Goal: Task Accomplishment & Management: Manage account settings

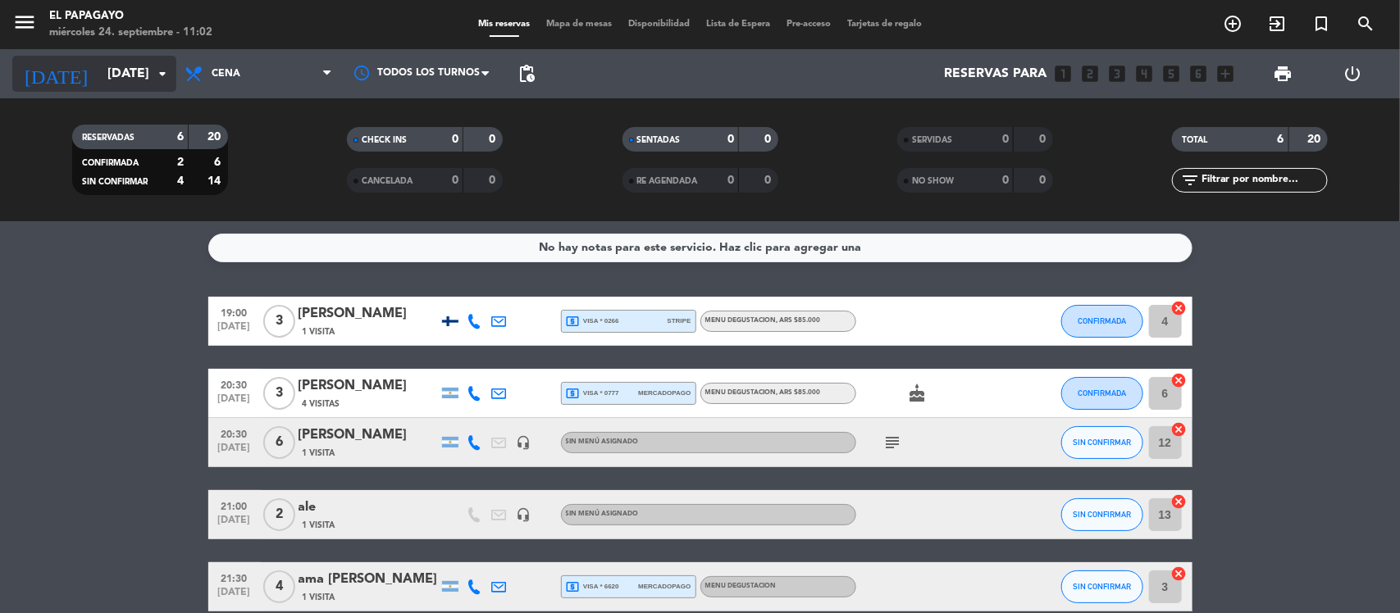
click at [170, 79] on icon "arrow_drop_down" at bounding box center [163, 74] width 20 height 20
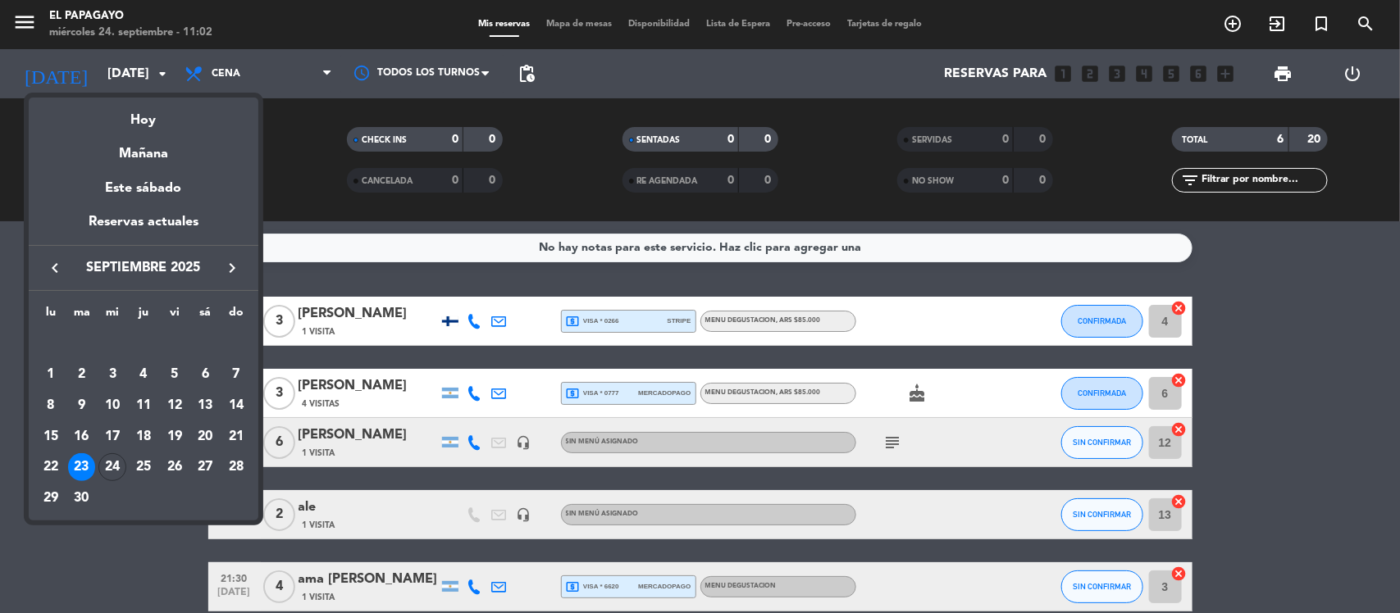
click at [227, 275] on icon "keyboard_arrow_right" at bounding box center [232, 268] width 20 height 20
click at [182, 365] on div "3" at bounding box center [175, 375] width 28 height 28
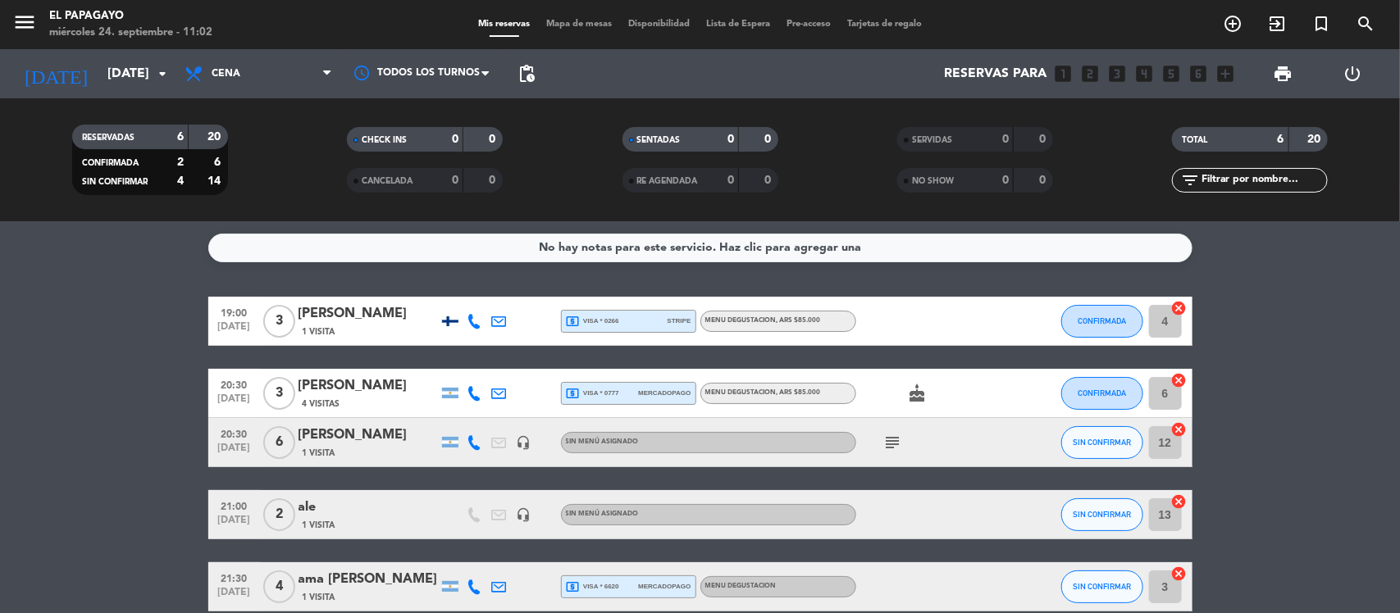
type input "[DATE]"
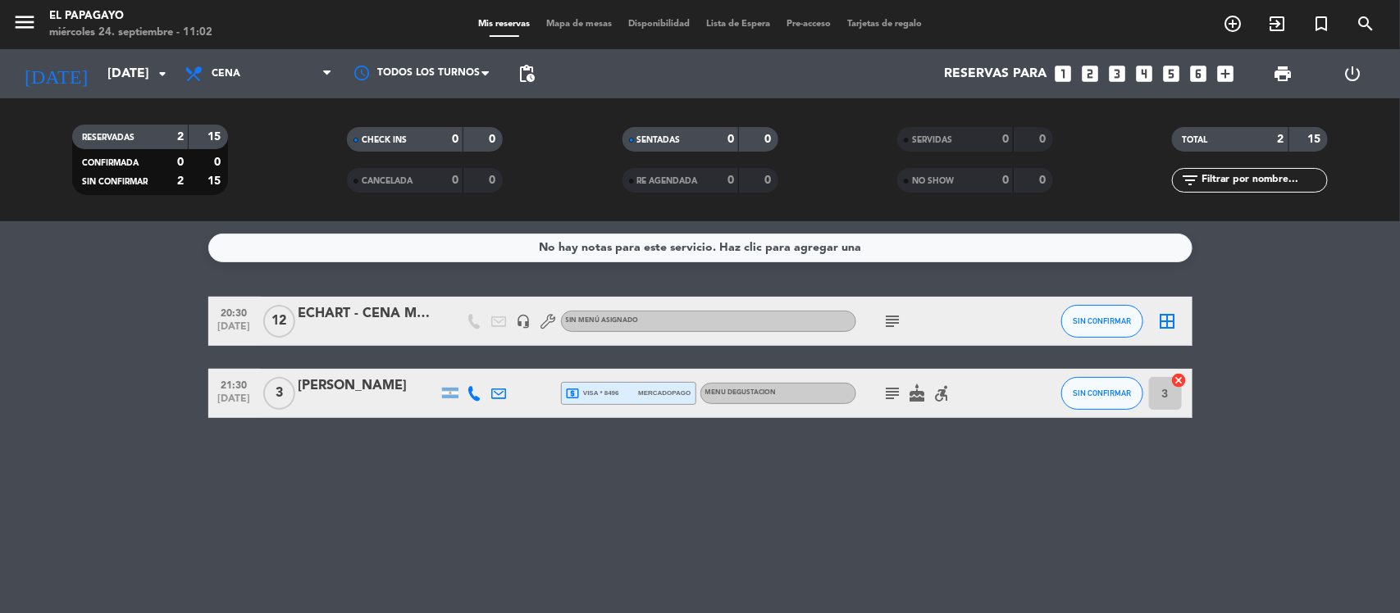
click at [377, 303] on div "ECHART - CENA MESA 70" at bounding box center [367, 313] width 139 height 21
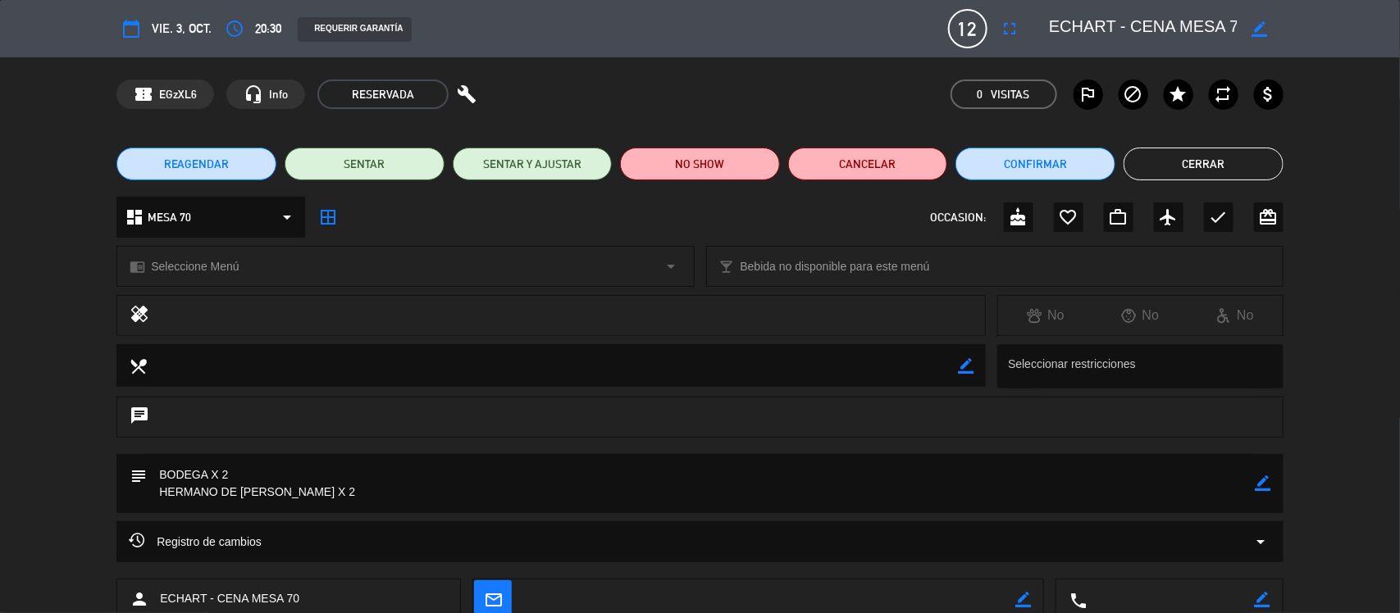
click at [1261, 485] on icon "border_color" at bounding box center [1263, 484] width 16 height 16
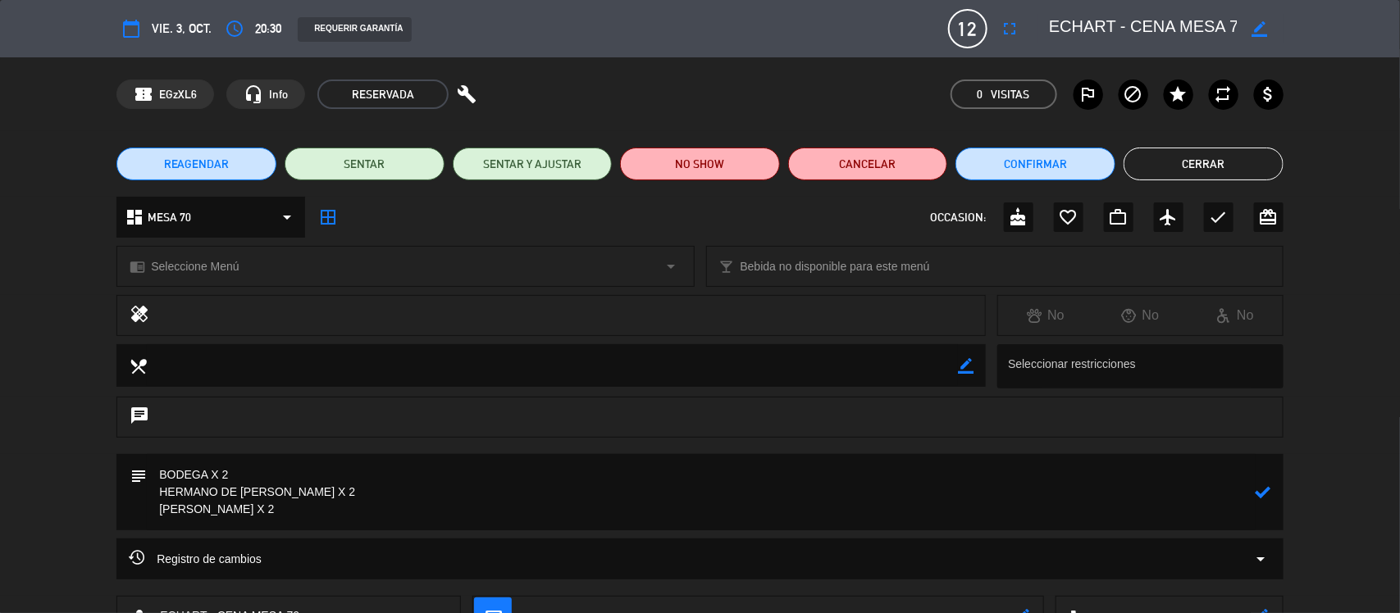
click at [1272, 490] on div "subject" at bounding box center [699, 492] width 1167 height 76
click at [1265, 492] on icon at bounding box center [1263, 493] width 16 height 16
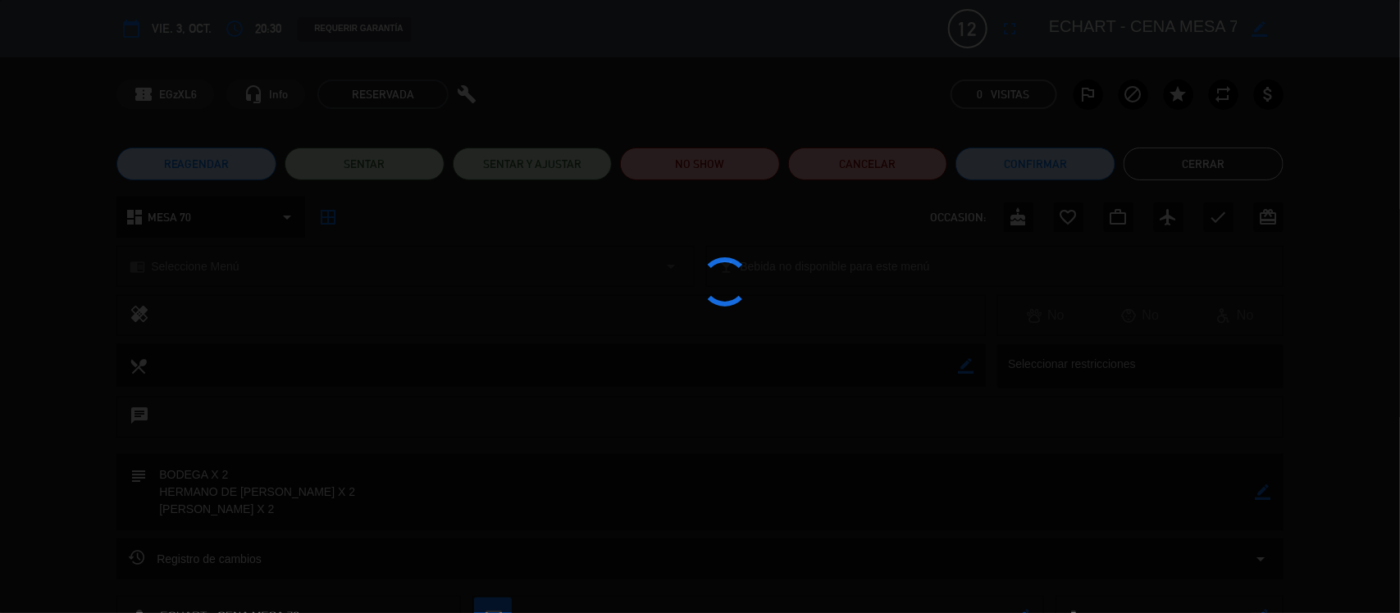
type textarea "BODEGA X 2 HERMANO DE [PERSON_NAME] X 2 [PERSON_NAME] X 2"
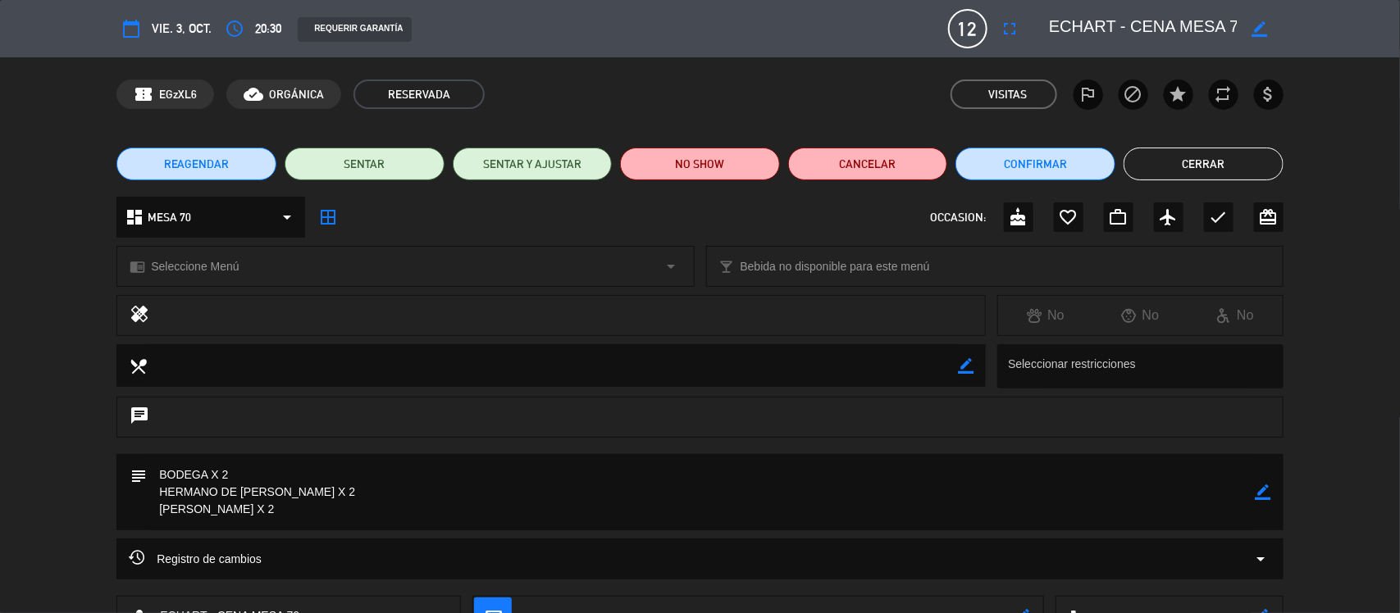
click at [1187, 161] on button "Cerrar" at bounding box center [1203, 164] width 160 height 33
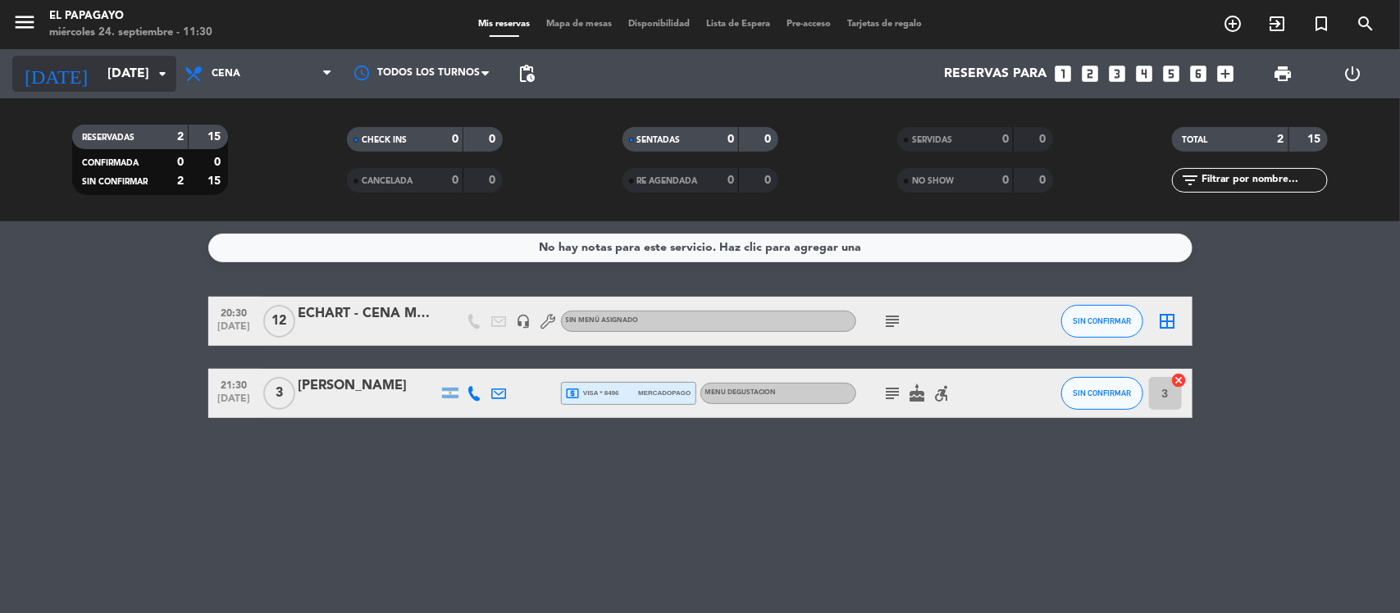
click at [131, 80] on input "[DATE]" at bounding box center [185, 74] width 173 height 32
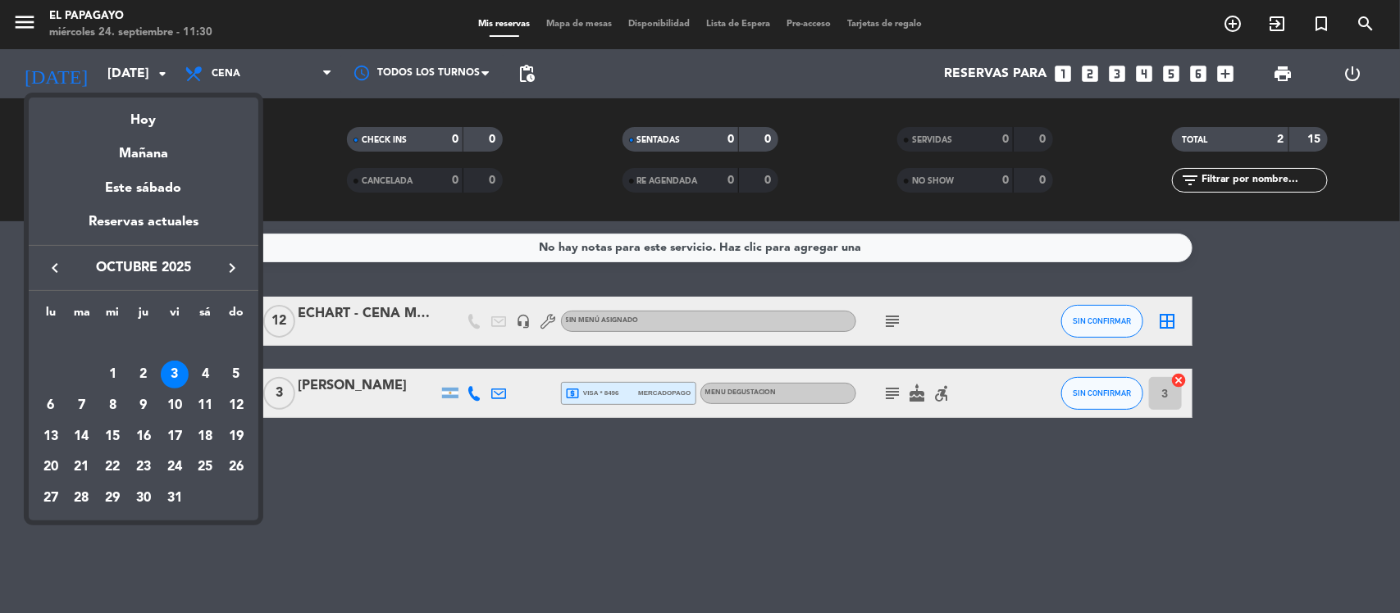
click at [50, 253] on div "keyboard_arrow_left octubre 2025 keyboard_arrow_right" at bounding box center [144, 268] width 230 height 46
click at [50, 263] on icon "keyboard_arrow_left" at bounding box center [55, 268] width 20 height 20
click at [116, 468] on div "24" at bounding box center [112, 467] width 28 height 28
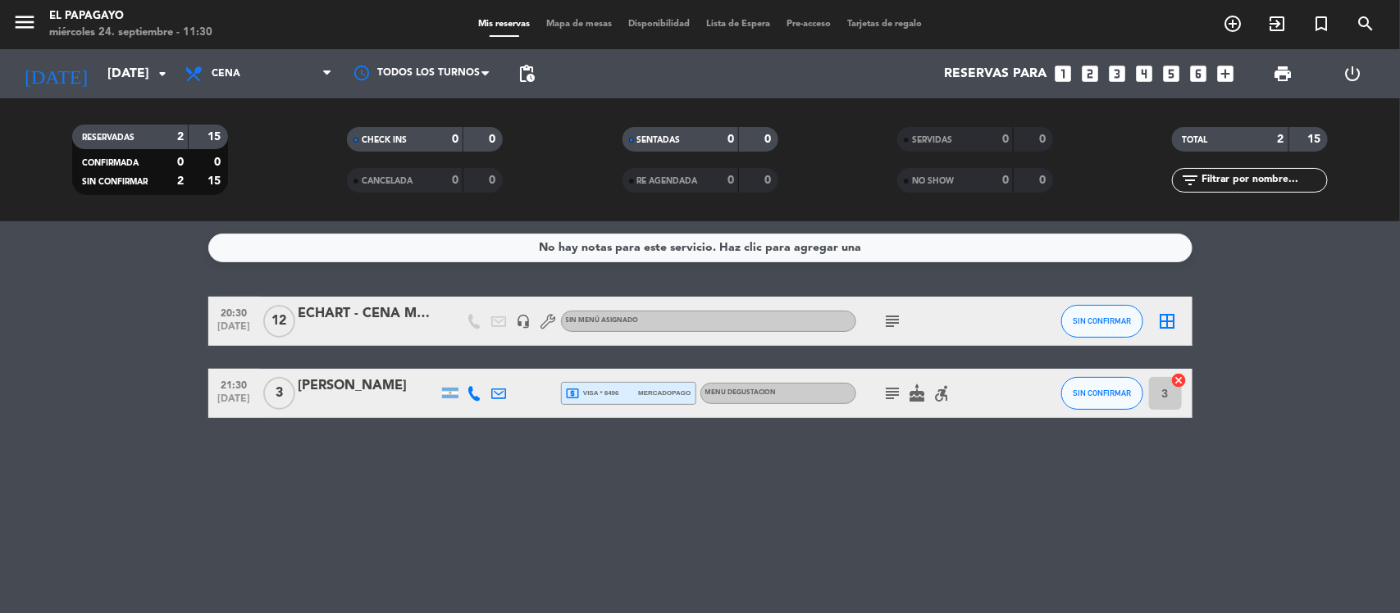
type input "[DATE]"
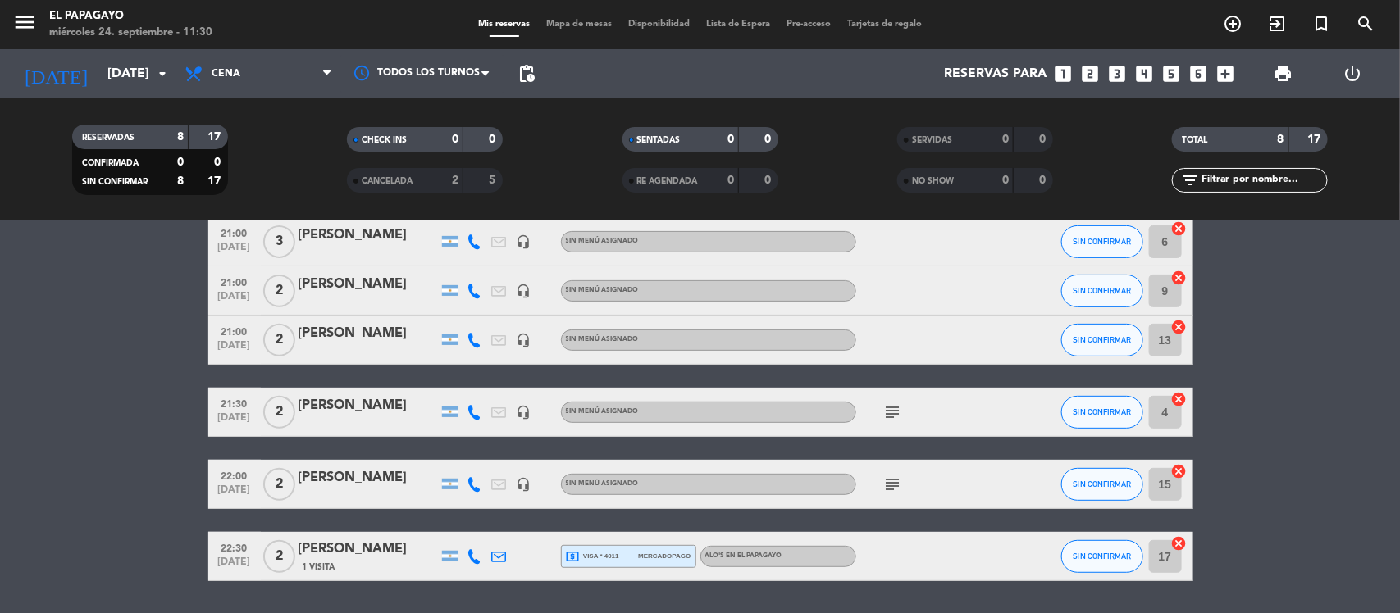
scroll to position [271, 0]
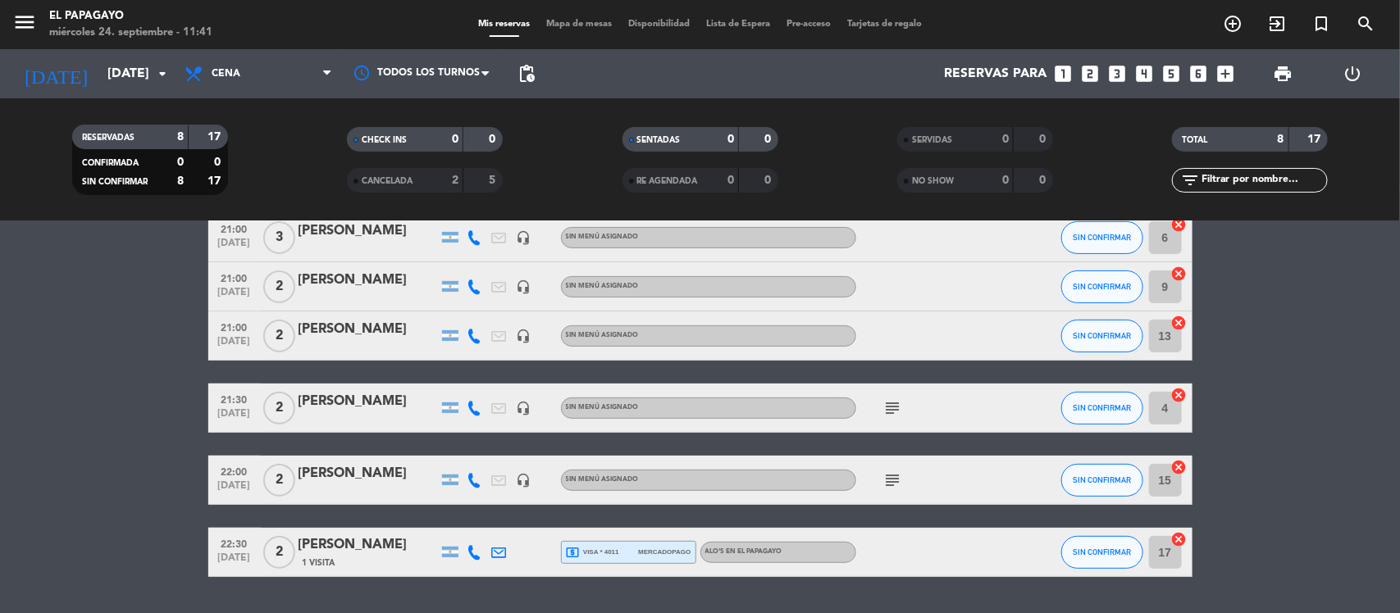
click at [649, 27] on span "Disponibilidad" at bounding box center [659, 24] width 78 height 9
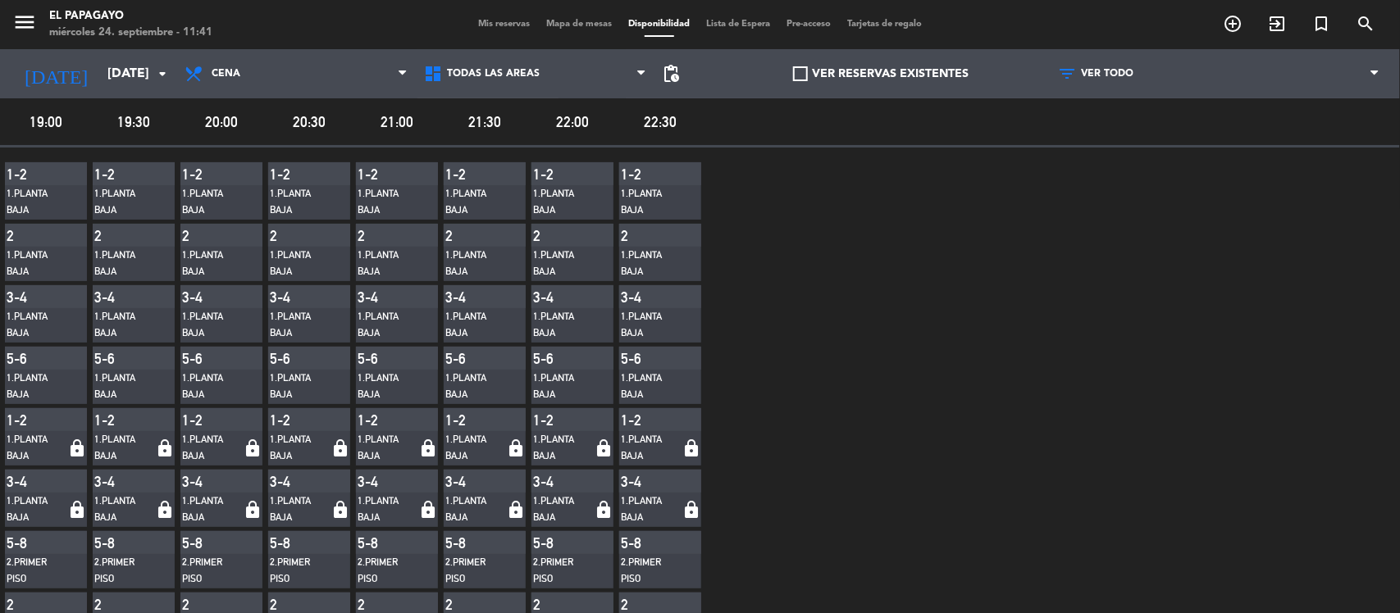
click at [482, 20] on span "Mis reservas" at bounding box center [504, 24] width 68 height 9
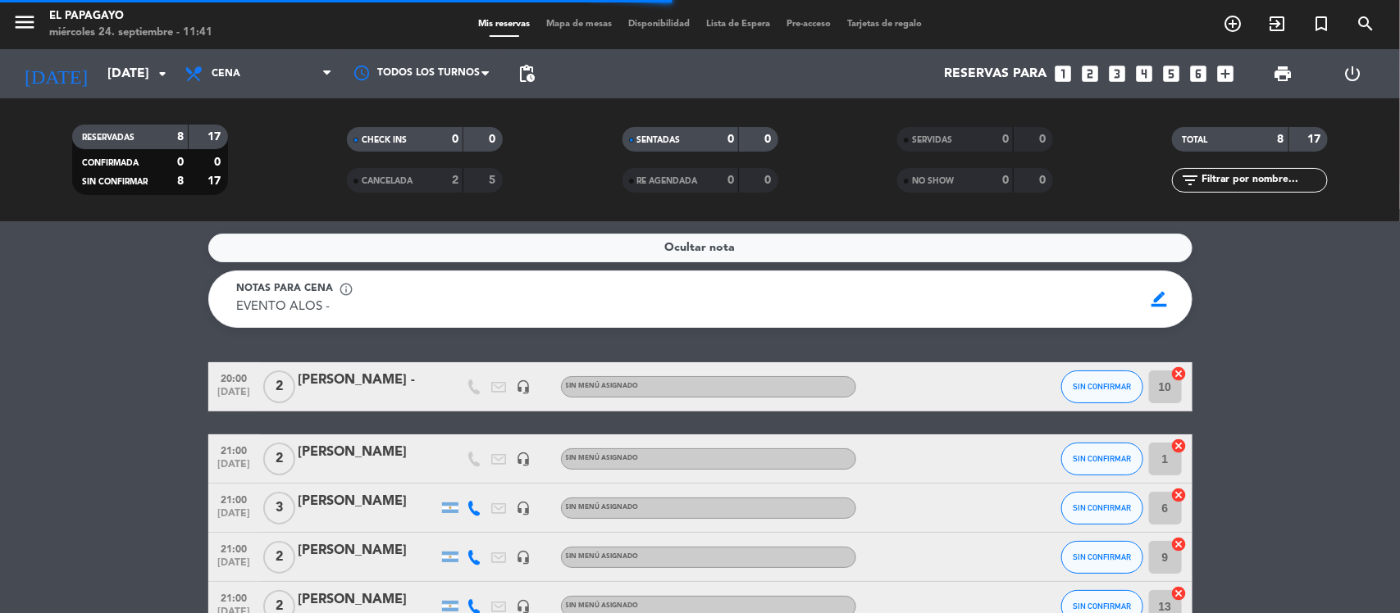
click at [566, 25] on span "Mapa de mesas" at bounding box center [579, 24] width 82 height 9
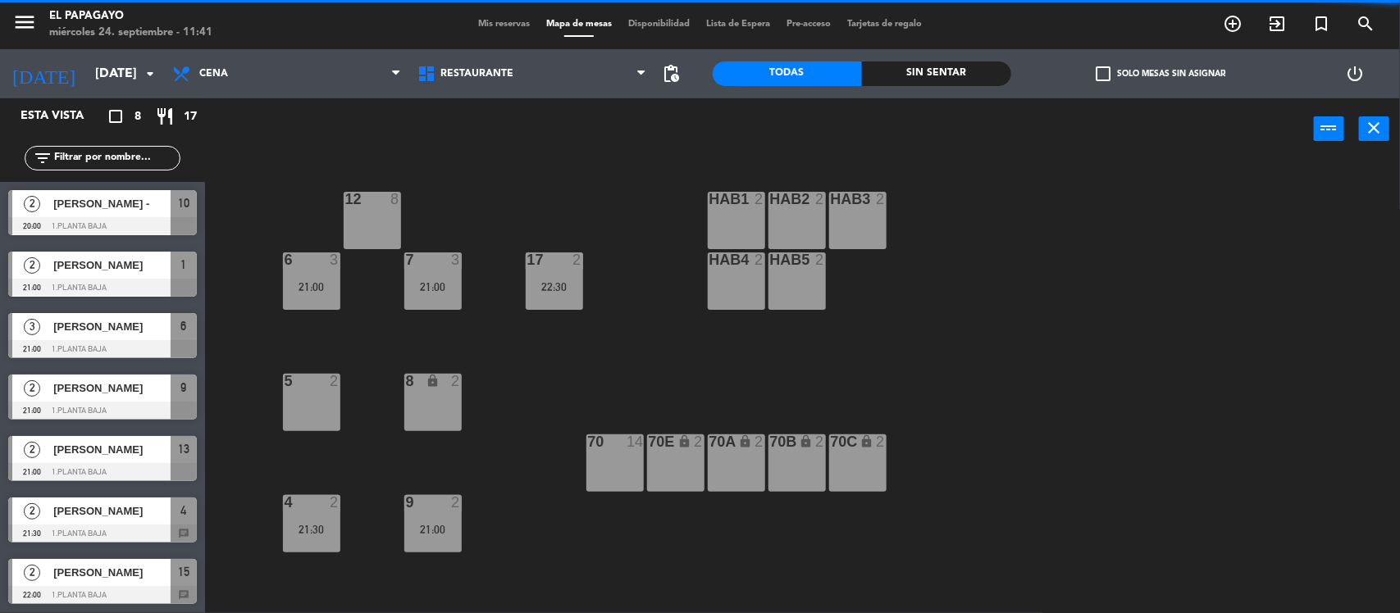
click at [735, 207] on div "HAB1 2" at bounding box center [736, 220] width 57 height 57
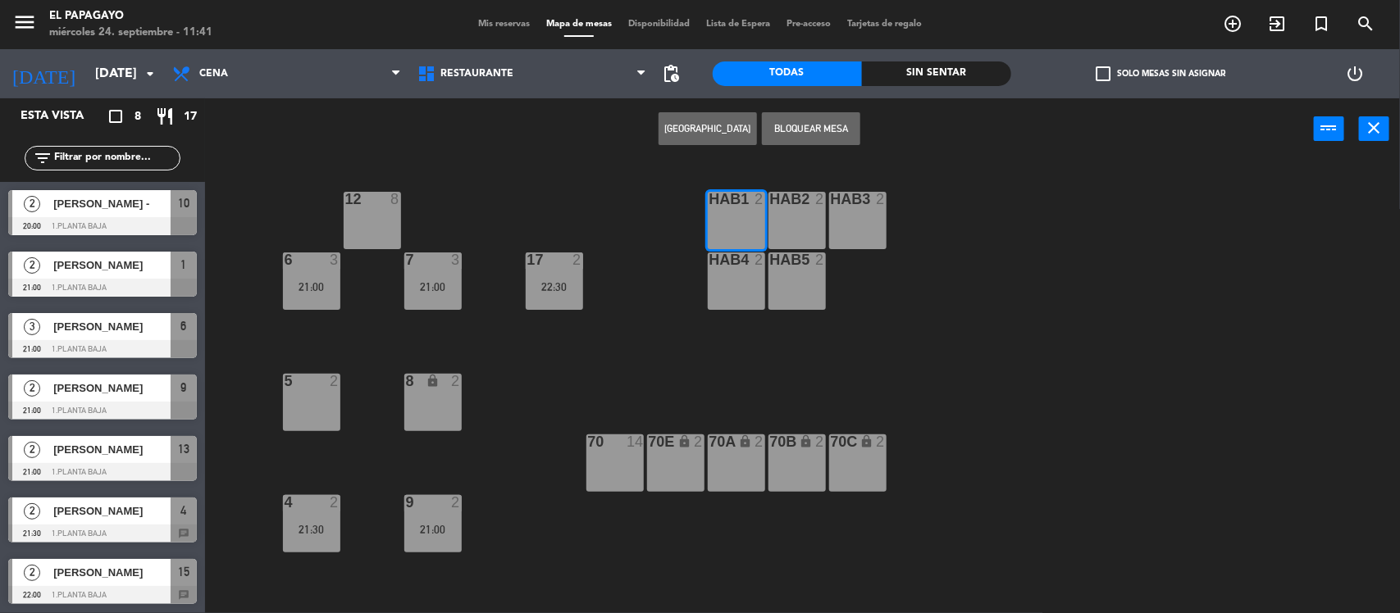
click at [818, 217] on div "HAB2 2" at bounding box center [796, 220] width 57 height 57
click at [874, 226] on div "HAB3 2" at bounding box center [857, 220] width 57 height 57
click at [801, 262] on div at bounding box center [796, 260] width 27 height 15
click at [742, 271] on div "HAB4 2" at bounding box center [736, 281] width 57 height 57
click at [797, 136] on button "Bloquear Mesa" at bounding box center [811, 128] width 98 height 33
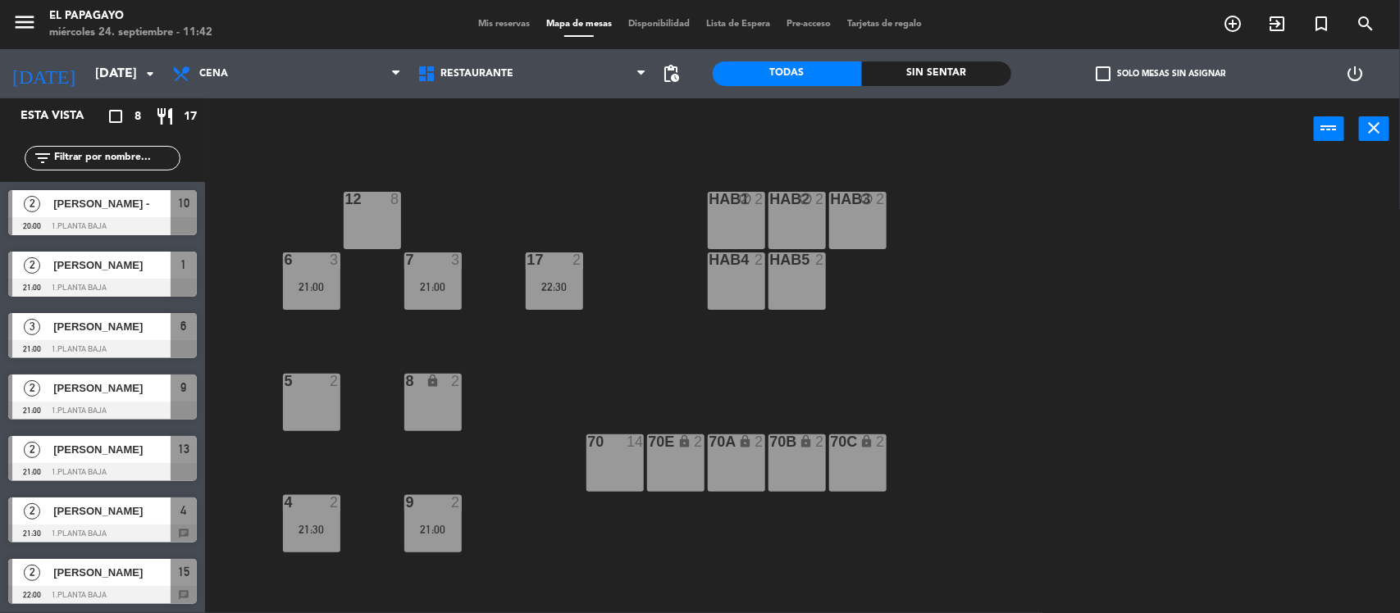
click at [742, 269] on div "HAB4 2" at bounding box center [736, 281] width 57 height 57
click at [776, 272] on div "HAB5 2" at bounding box center [796, 281] width 57 height 57
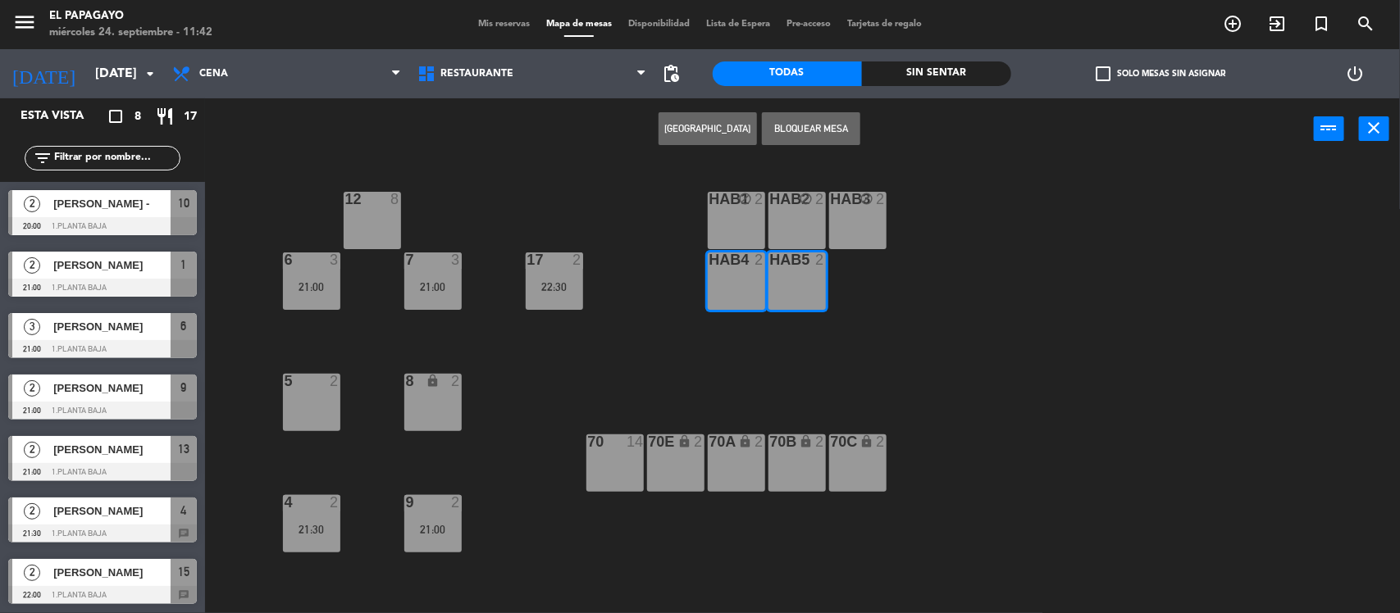
click at [814, 123] on button "Bloquear Mesa" at bounding box center [811, 128] width 98 height 33
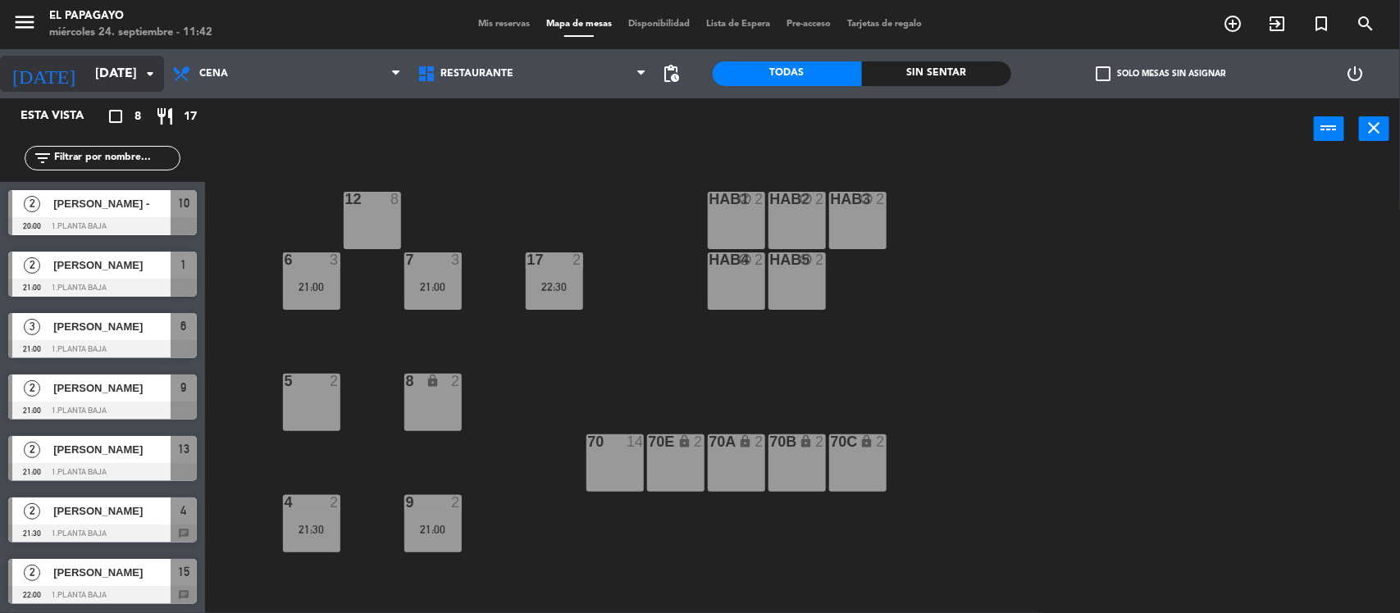
click at [87, 78] on input "[DATE]" at bounding box center [173, 74] width 173 height 32
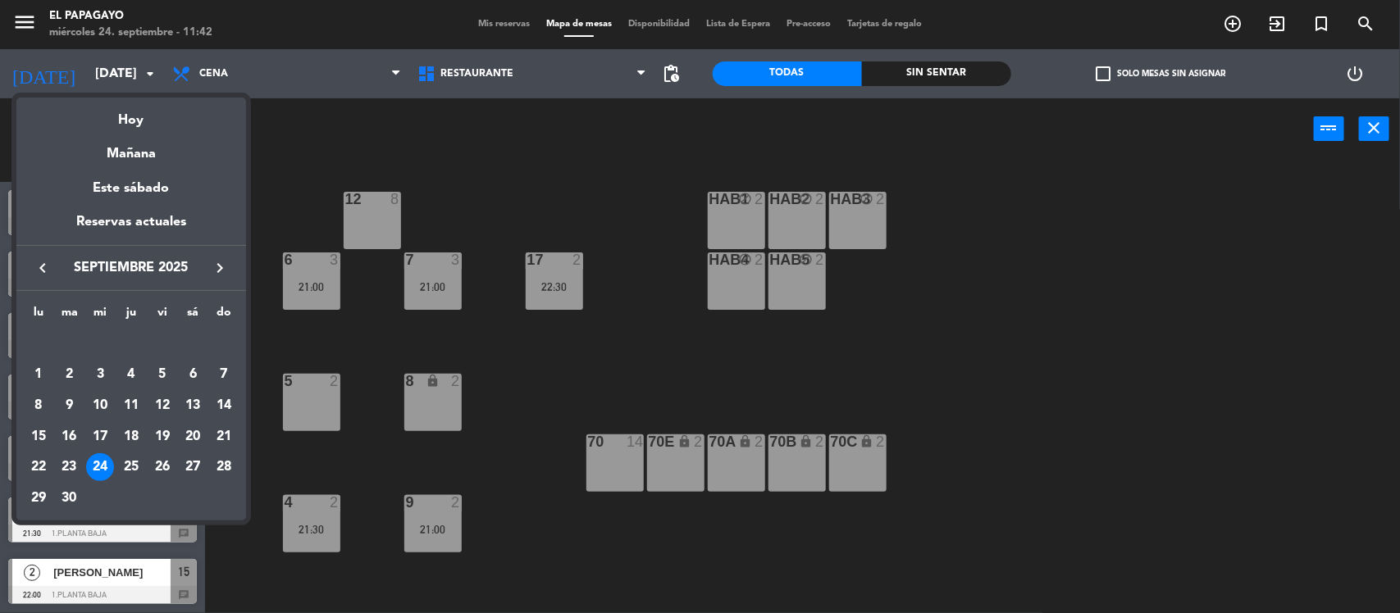
click at [503, 30] on div at bounding box center [700, 306] width 1400 height 613
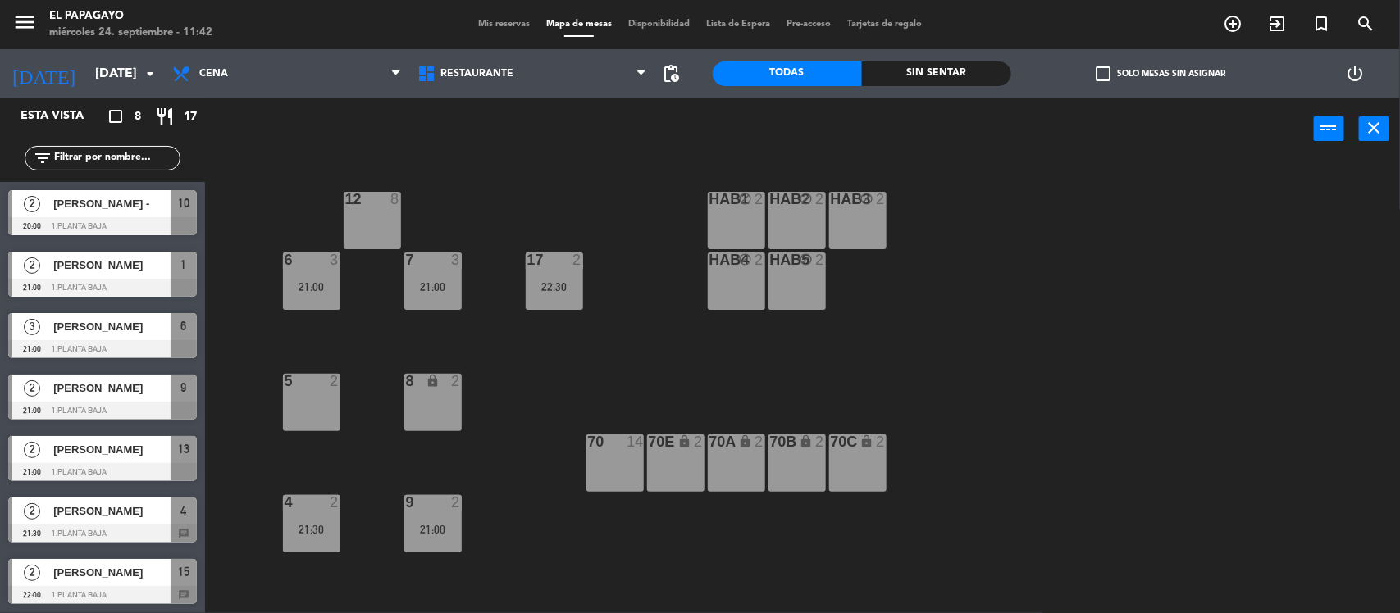
click at [500, 18] on div "Mis reservas Mapa de mesas Disponibilidad Lista de Espera Pre-acceso Tarjetas d…" at bounding box center [700, 24] width 460 height 15
click at [496, 30] on div "Mis reservas Mapa de mesas Disponibilidad Lista de Espera Pre-acceso Tarjetas d…" at bounding box center [700, 24] width 460 height 15
click at [493, 17] on div "Mis reservas Mapa de mesas Disponibilidad Lista de Espera Pre-acceso Tarjetas d…" at bounding box center [700, 24] width 460 height 15
click at [493, 25] on span "Mis reservas" at bounding box center [504, 24] width 68 height 9
